Goal: Information Seeking & Learning: Learn about a topic

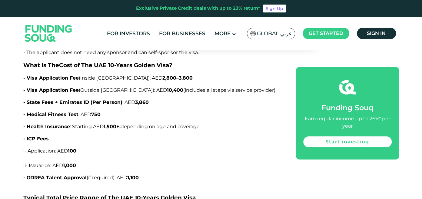
scroll to position [1334, 0]
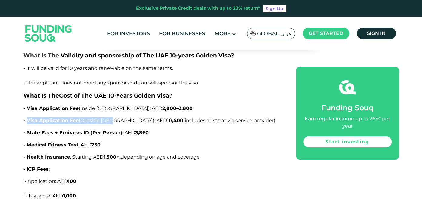
drag, startPoint x: 44, startPoint y: 102, endPoint x: 115, endPoint y: 102, distance: 70.9
click at [112, 117] on span "- Visa Application Fee (Outside [GEOGRAPHIC_DATA]): AED 10,400 (includes all st…" at bounding box center [149, 120] width 252 height 6
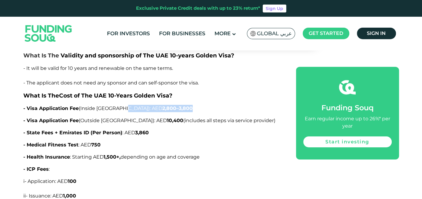
drag, startPoint x: 121, startPoint y: 88, endPoint x: 160, endPoint y: 88, distance: 39.4
click at [160, 105] on p "- Visa Application Fee (Inside [GEOGRAPHIC_DATA]): AED 2,800–3,800" at bounding box center [152, 108] width 259 height 7
click at [159, 105] on p "- Visa Application Fee (Inside [GEOGRAPHIC_DATA]): AED 2,800–3,800" at bounding box center [152, 108] width 259 height 7
drag, startPoint x: 129, startPoint y: 102, endPoint x: 142, endPoint y: 101, distance: 13.7
click at [167, 117] on strong "10,400" at bounding box center [175, 120] width 16 height 6
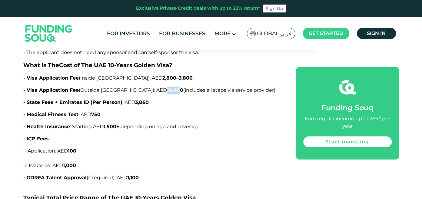
scroll to position [1425, 0]
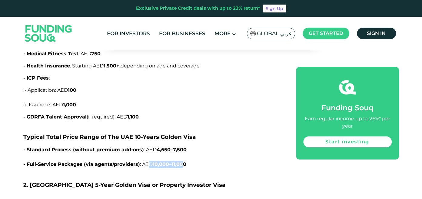
drag, startPoint x: 150, startPoint y: 145, endPoint x: 186, endPoint y: 146, distance: 35.8
click at [186, 161] on span ": AED 10,000–11,000" at bounding box center [163, 164] width 46 height 6
drag, startPoint x: 75, startPoint y: 130, endPoint x: 150, endPoint y: 129, distance: 74.6
click at [139, 146] on span "- Standard Process (without premium add-ons)" at bounding box center [83, 149] width 121 height 6
drag, startPoint x: 155, startPoint y: 129, endPoint x: 186, endPoint y: 128, distance: 30.9
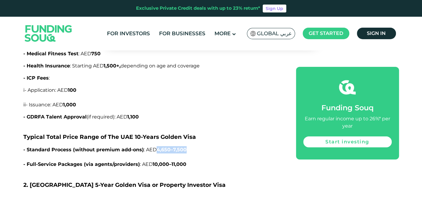
click at [186, 146] on span ": AED 4,650–7,500" at bounding box center [165, 149] width 43 height 6
click at [186, 146] on strong "4,650–7,500" at bounding box center [172, 149] width 30 height 6
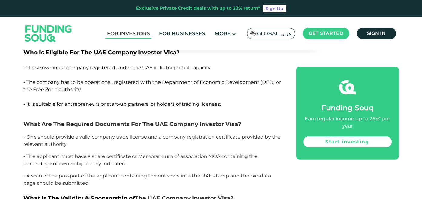
scroll to position [2849, 0]
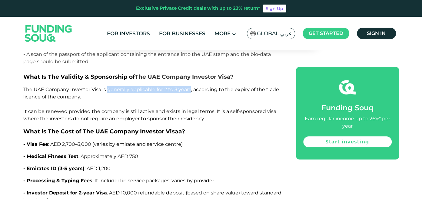
drag, startPoint x: 108, startPoint y: 70, endPoint x: 194, endPoint y: 70, distance: 85.8
click at [193, 86] on span "The UAE Company Investor Visa is generally applicable for 2 to 3 years, accordi…" at bounding box center [151, 103] width 256 height 35
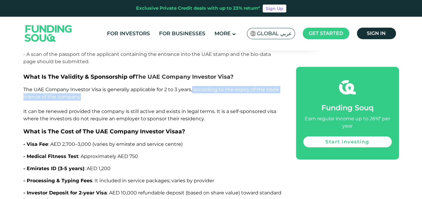
drag, startPoint x: 199, startPoint y: 71, endPoint x: 243, endPoint y: 81, distance: 44.9
click at [243, 86] on p "The UAE Company Investor Visa is generally applicable for 2 to 3 years, accordi…" at bounding box center [152, 104] width 259 height 36
click at [242, 86] on p "The UAE Company Investor Visa is generally applicable for 2 to 3 years, accordi…" at bounding box center [152, 104] width 259 height 36
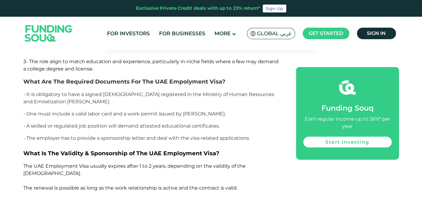
scroll to position [2334, 0]
